Goal: Information Seeking & Learning: Learn about a topic

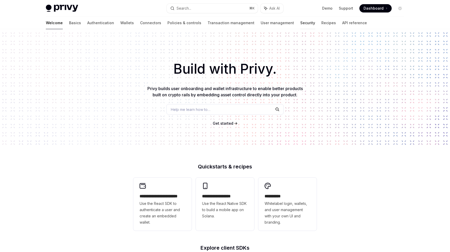
click at [300, 23] on link "Security" at bounding box center [307, 23] width 15 height 13
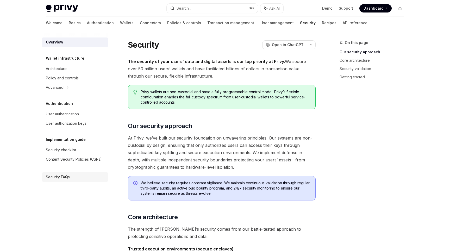
click at [71, 175] on div "Security FAQs" at bounding box center [75, 177] width 59 height 6
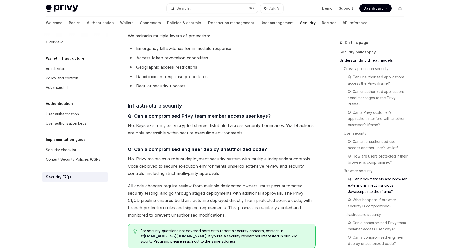
scroll to position [817, 0]
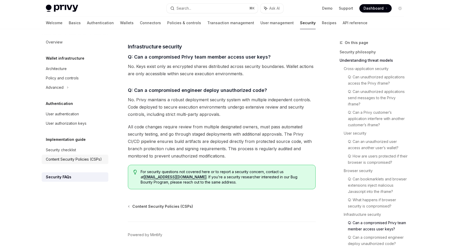
click at [81, 162] on div "Content Security Policies (CSPs)" at bounding box center [74, 159] width 56 height 6
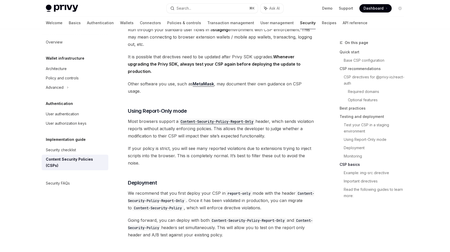
scroll to position [1268, 0]
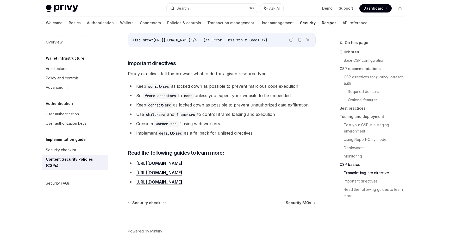
click at [322, 28] on link "Recipes" at bounding box center [329, 23] width 15 height 13
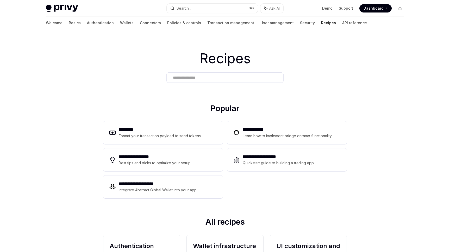
click at [321, 23] on link "Recipes" at bounding box center [328, 23] width 15 height 13
click at [342, 21] on link "API reference" at bounding box center [354, 23] width 25 height 13
type textarea "*"
